Goal: Information Seeking & Learning: Learn about a topic

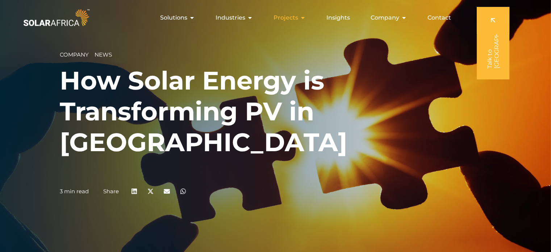
click at [294, 17] on span "Projects" at bounding box center [286, 17] width 25 height 9
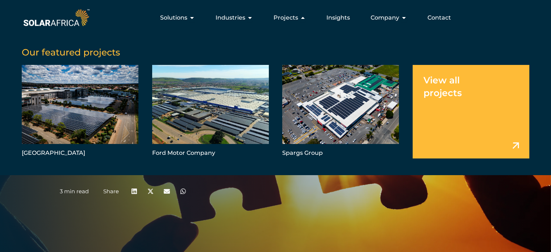
click at [442, 95] on link "Menu" at bounding box center [471, 111] width 117 height 93
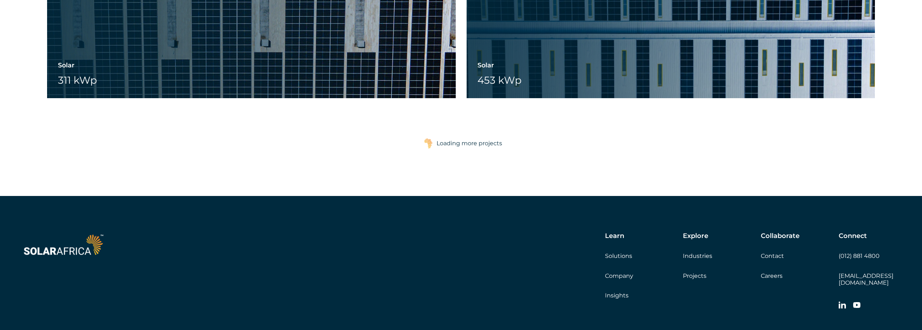
scroll to position [2354, 0]
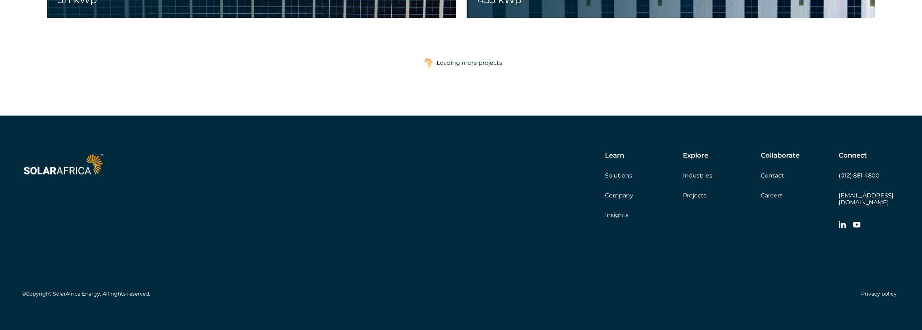
click at [551, 180] on div "Learn Solutions Company Insights" at bounding box center [644, 185] width 78 height 67
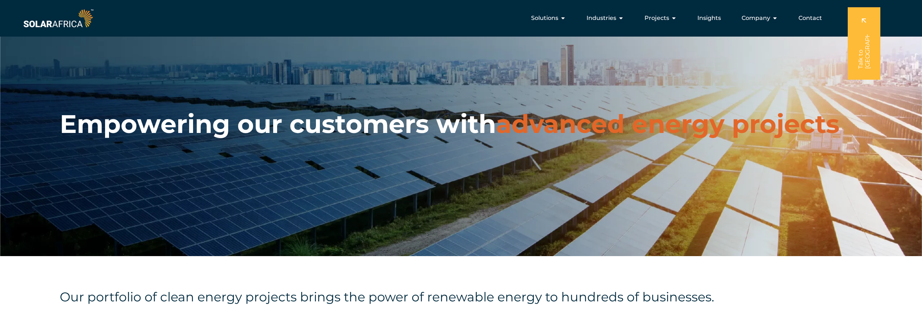
scroll to position [0, 0]
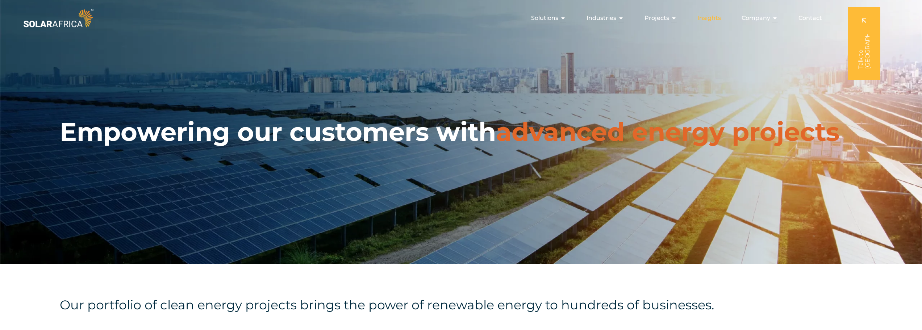
click at [551, 17] on span "Insights" at bounding box center [710, 18] width 24 height 9
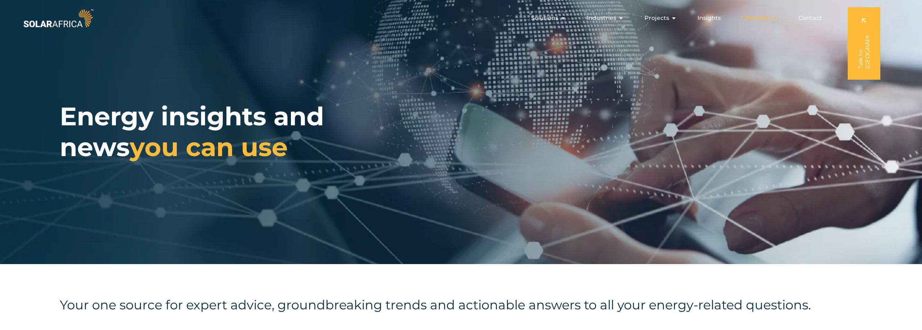
click at [749, 17] on span "Company" at bounding box center [756, 18] width 29 height 9
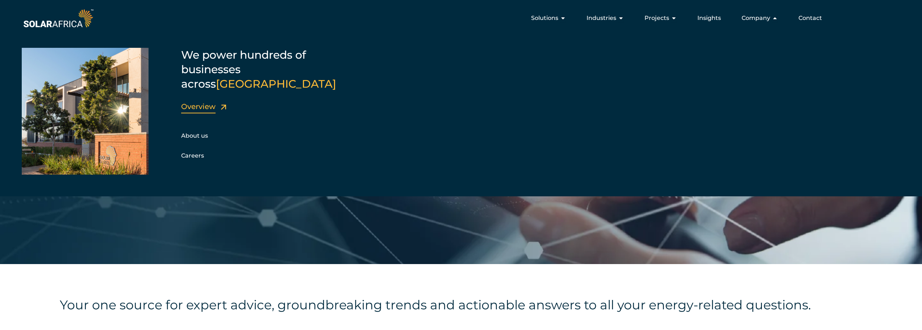
click at [205, 102] on link "Overview" at bounding box center [198, 106] width 34 height 9
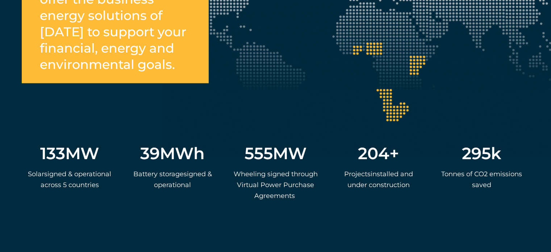
scroll to position [1400, 0]
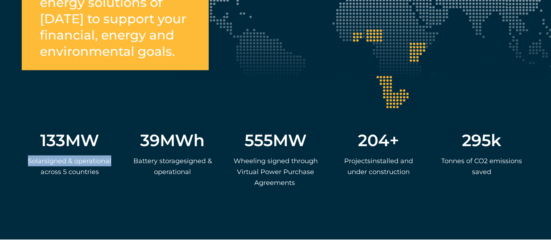
drag, startPoint x: 28, startPoint y: 154, endPoint x: 112, endPoint y: 159, distance: 84.9
click at [112, 159] on p "S olar s igned & operational across 5 countries" at bounding box center [69, 166] width 88 height 22
copy span "S olar s igned & operational"
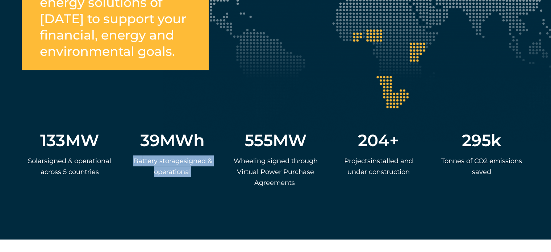
drag, startPoint x: 134, startPoint y: 156, endPoint x: 191, endPoint y: 165, distance: 58.0
click at [191, 165] on p "Ba ttery storage s igned & operational" at bounding box center [172, 166] width 88 height 22
copy span "Ba ttery storage s igned & operational"
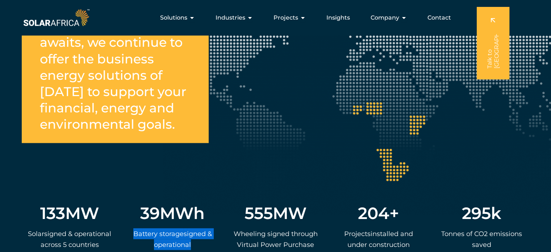
scroll to position [1291, 0]
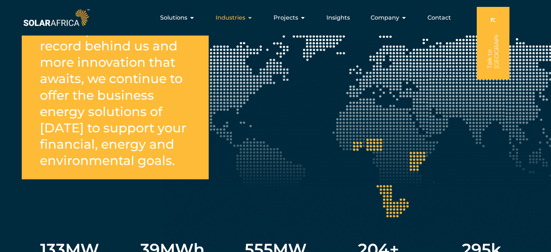
click at [233, 16] on span "Industries" at bounding box center [231, 17] width 30 height 9
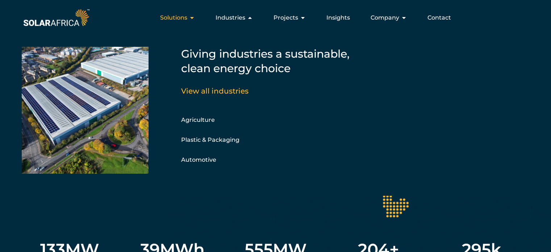
click at [180, 18] on span "Solutions" at bounding box center [173, 17] width 27 height 9
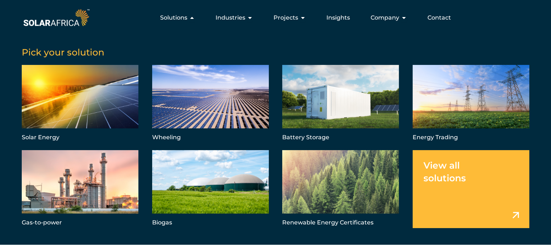
scroll to position [1798, 0]
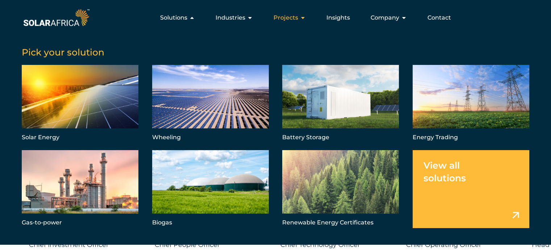
click at [287, 18] on span "Projects" at bounding box center [286, 17] width 25 height 9
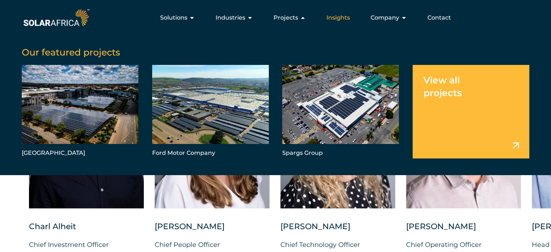
click at [335, 20] on span "Insights" at bounding box center [338, 17] width 24 height 9
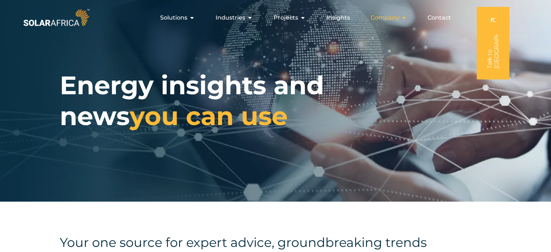
click at [375, 21] on span "Company" at bounding box center [385, 17] width 29 height 9
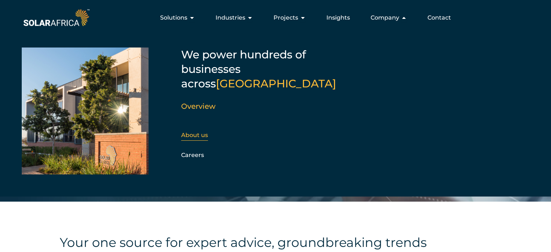
click at [196, 132] on link "About us" at bounding box center [194, 135] width 27 height 7
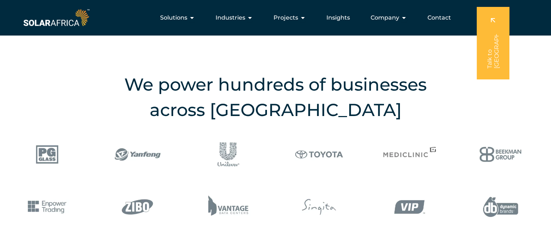
scroll to position [833, 0]
